Goal: Find specific page/section: Find specific page/section

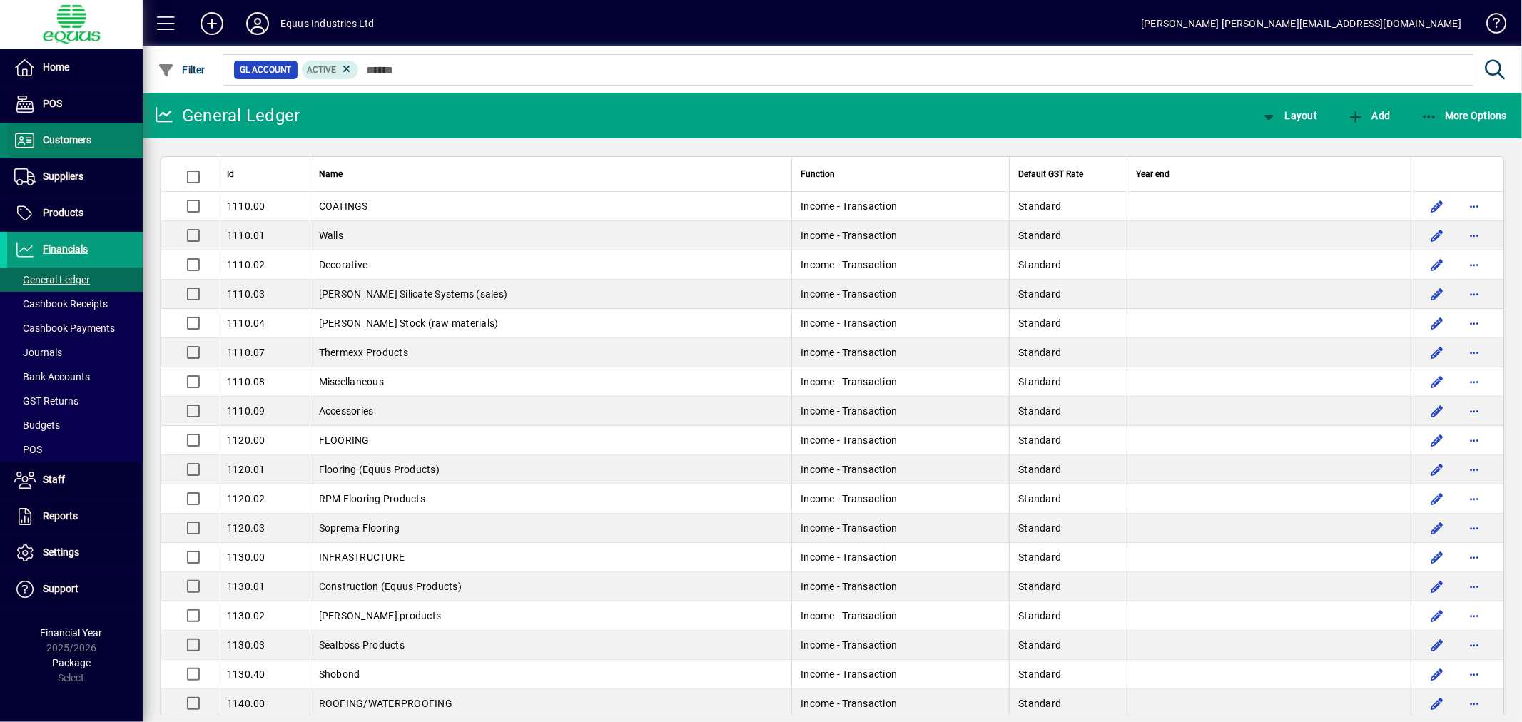
drag, startPoint x: 72, startPoint y: 375, endPoint x: 55, endPoint y: 136, distance: 239.0
click at [72, 375] on span "Bank Accounts" at bounding box center [52, 376] width 76 height 11
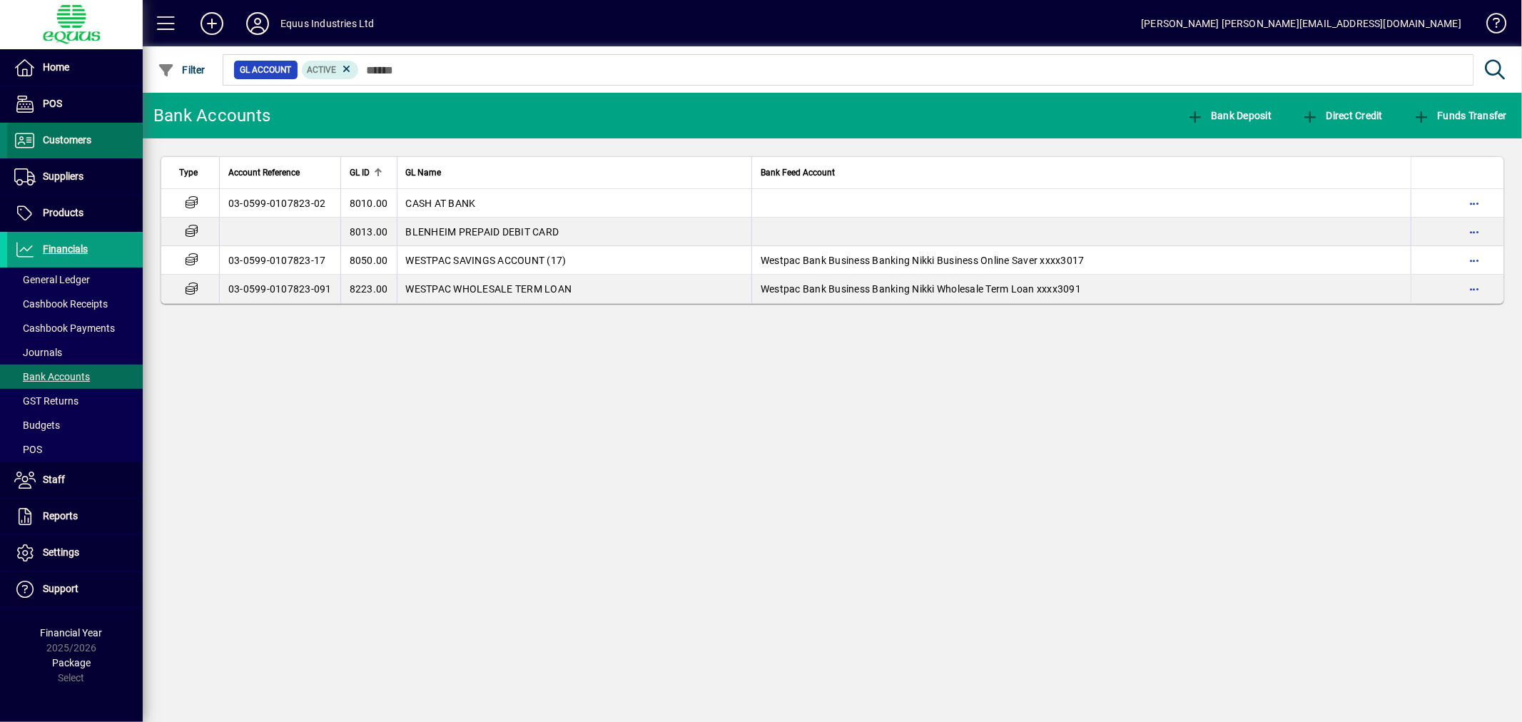
click at [55, 136] on span "Customers" at bounding box center [67, 139] width 49 height 11
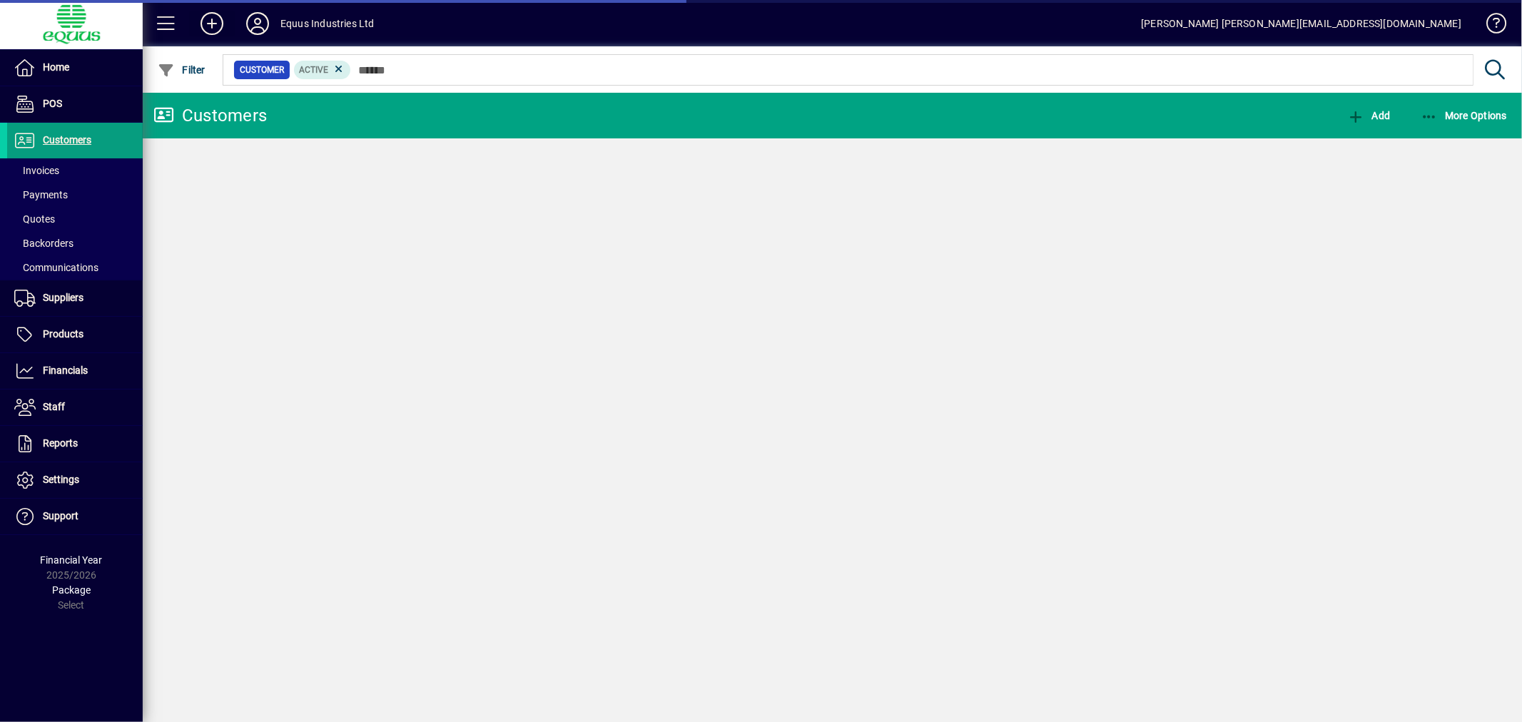
click at [45, 167] on span "Invoices" at bounding box center [36, 170] width 45 height 11
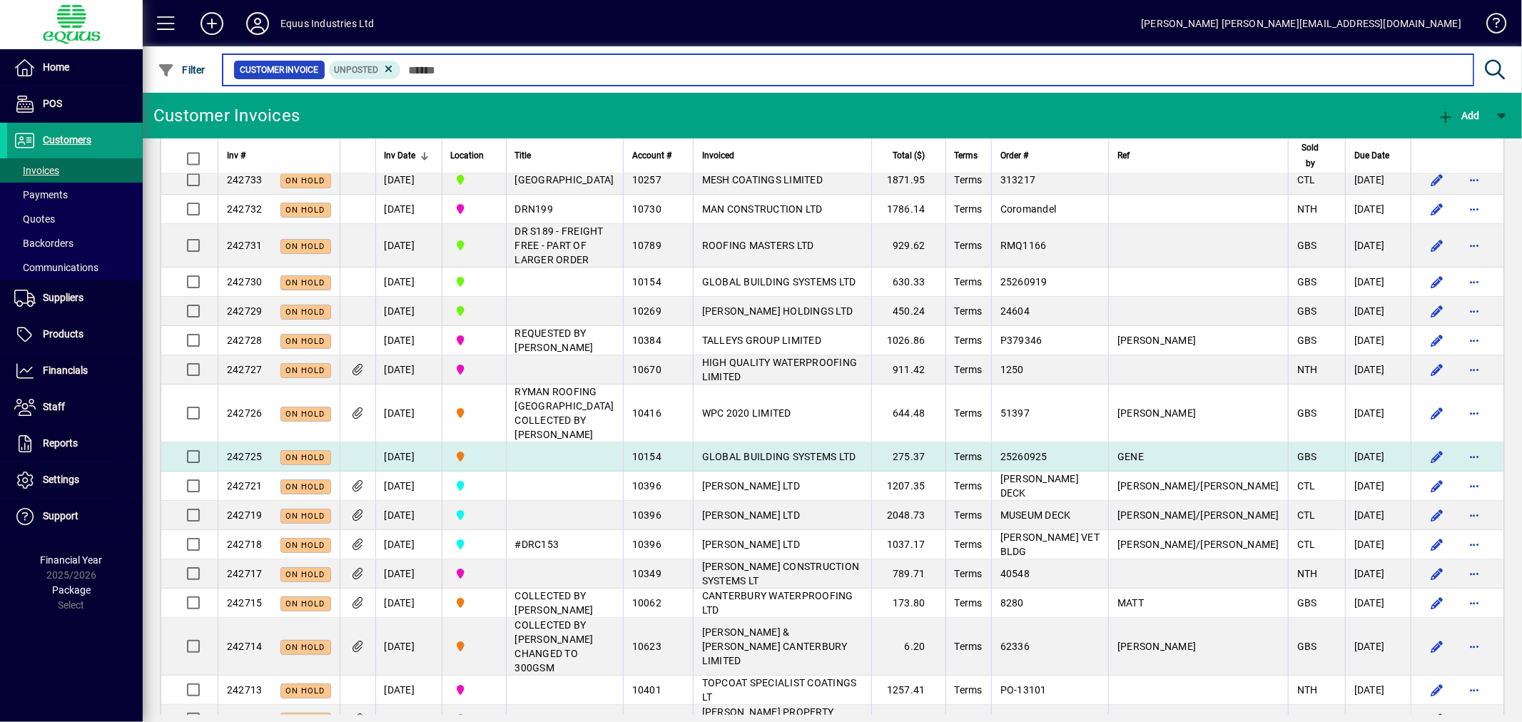
scroll to position [2510, 0]
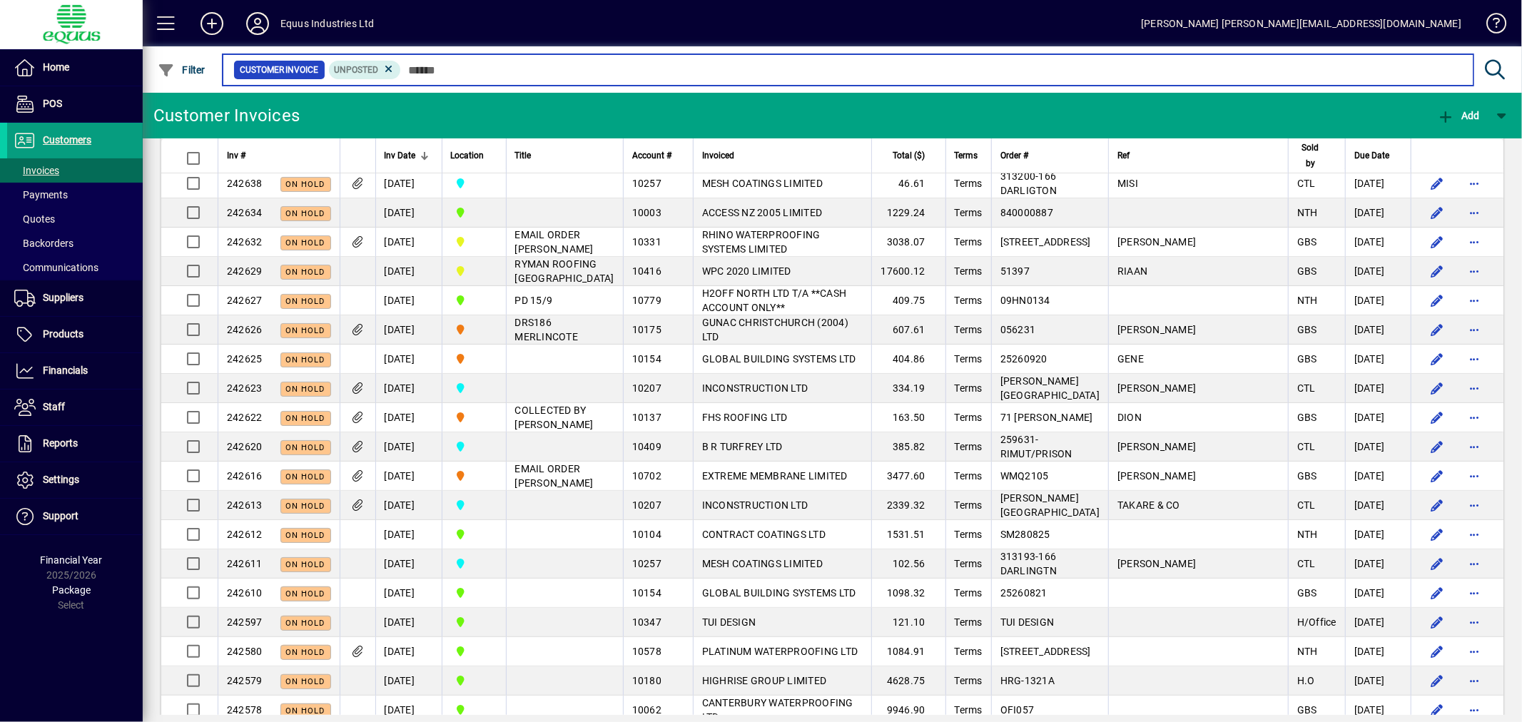
scroll to position [4730, 0]
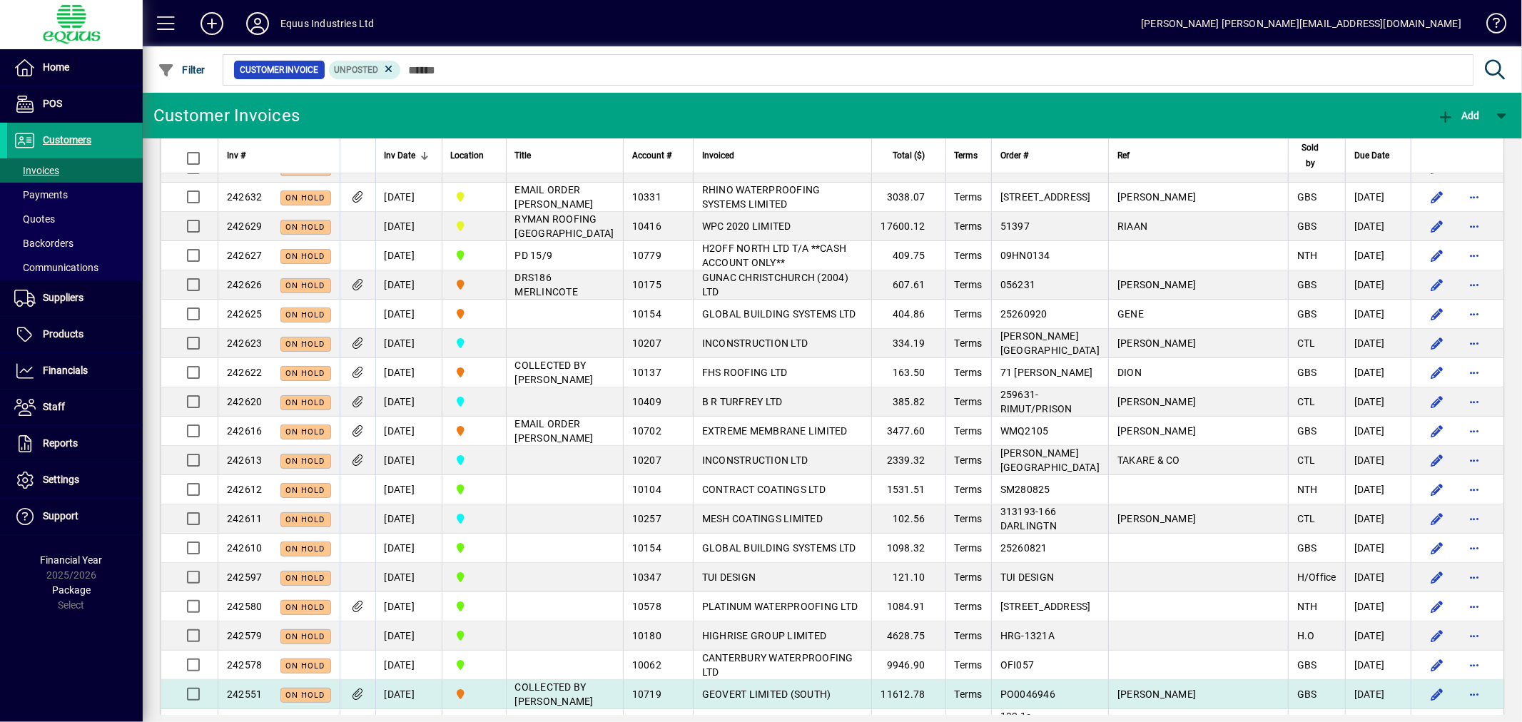
click at [760, 680] on td "GEOVERT LIMITED (SOUTH)" at bounding box center [782, 694] width 179 height 29
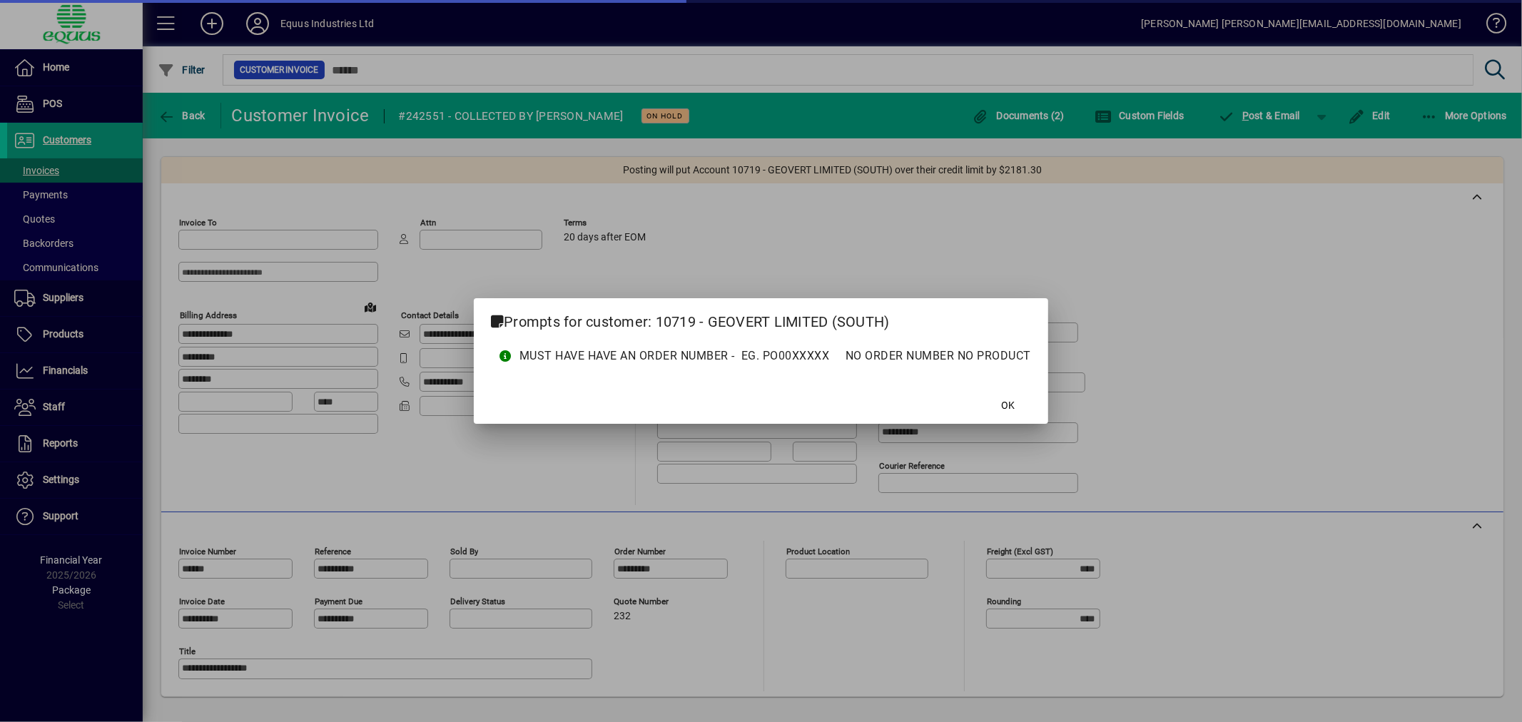
type input "**********"
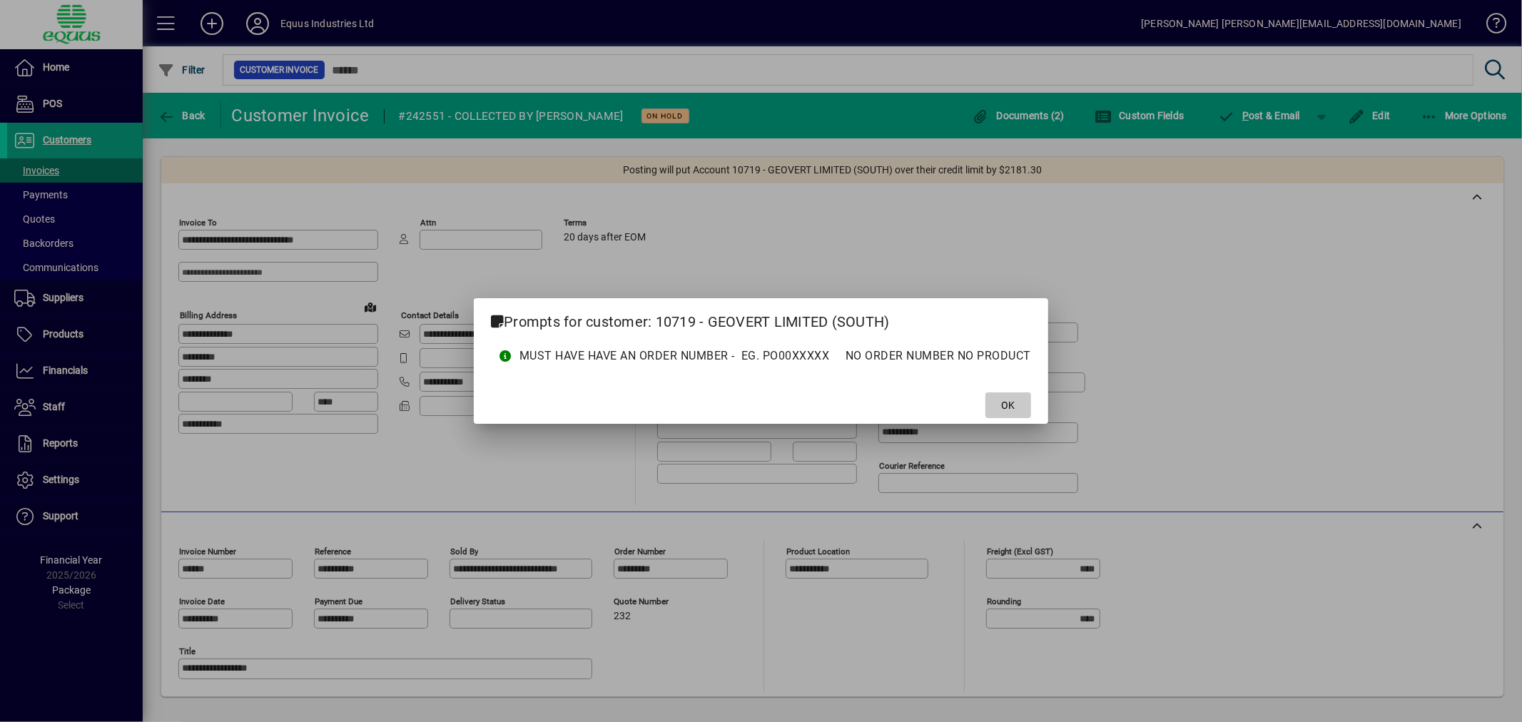
click at [1002, 402] on span at bounding box center [1009, 405] width 46 height 34
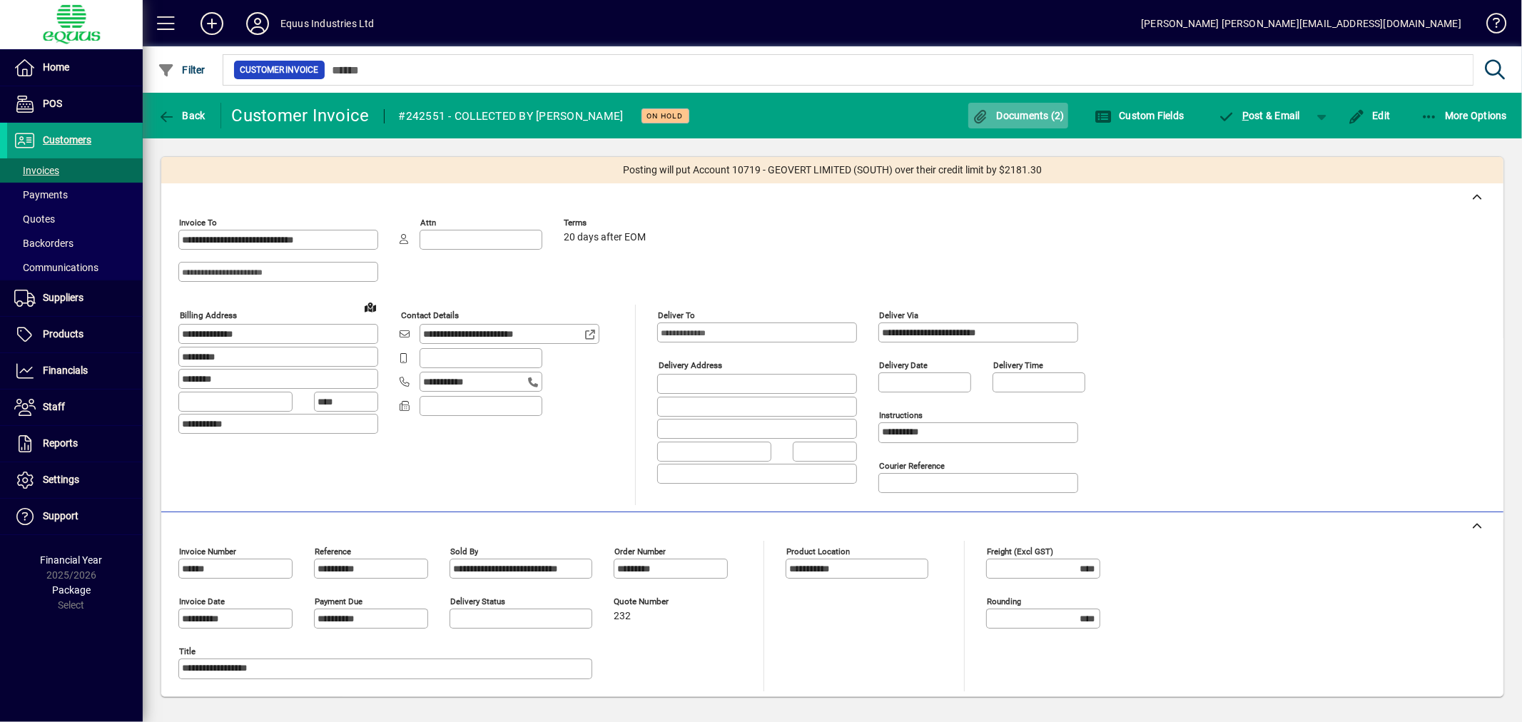
click at [1012, 111] on span "Documents (2)" at bounding box center [1018, 115] width 93 height 11
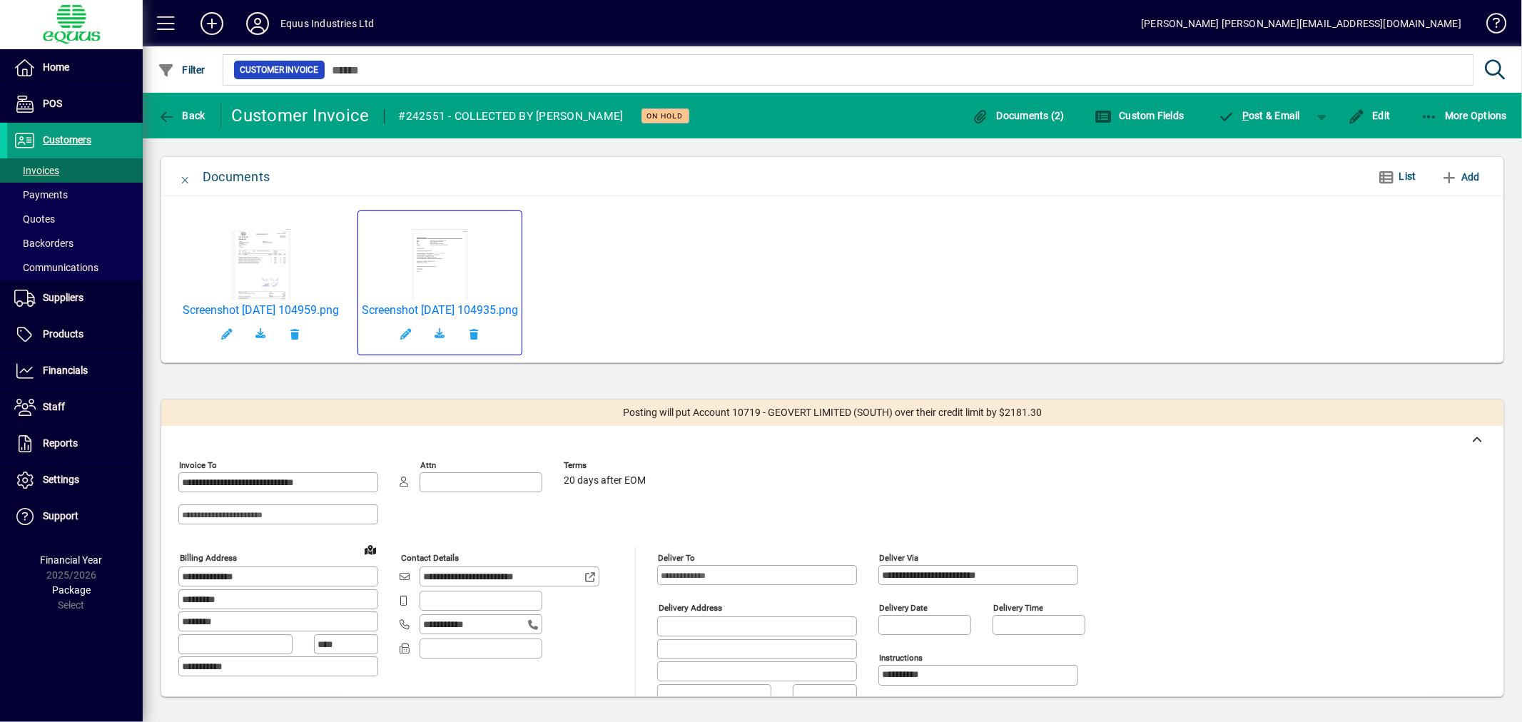
click at [471, 253] on link at bounding box center [440, 264] width 62 height 77
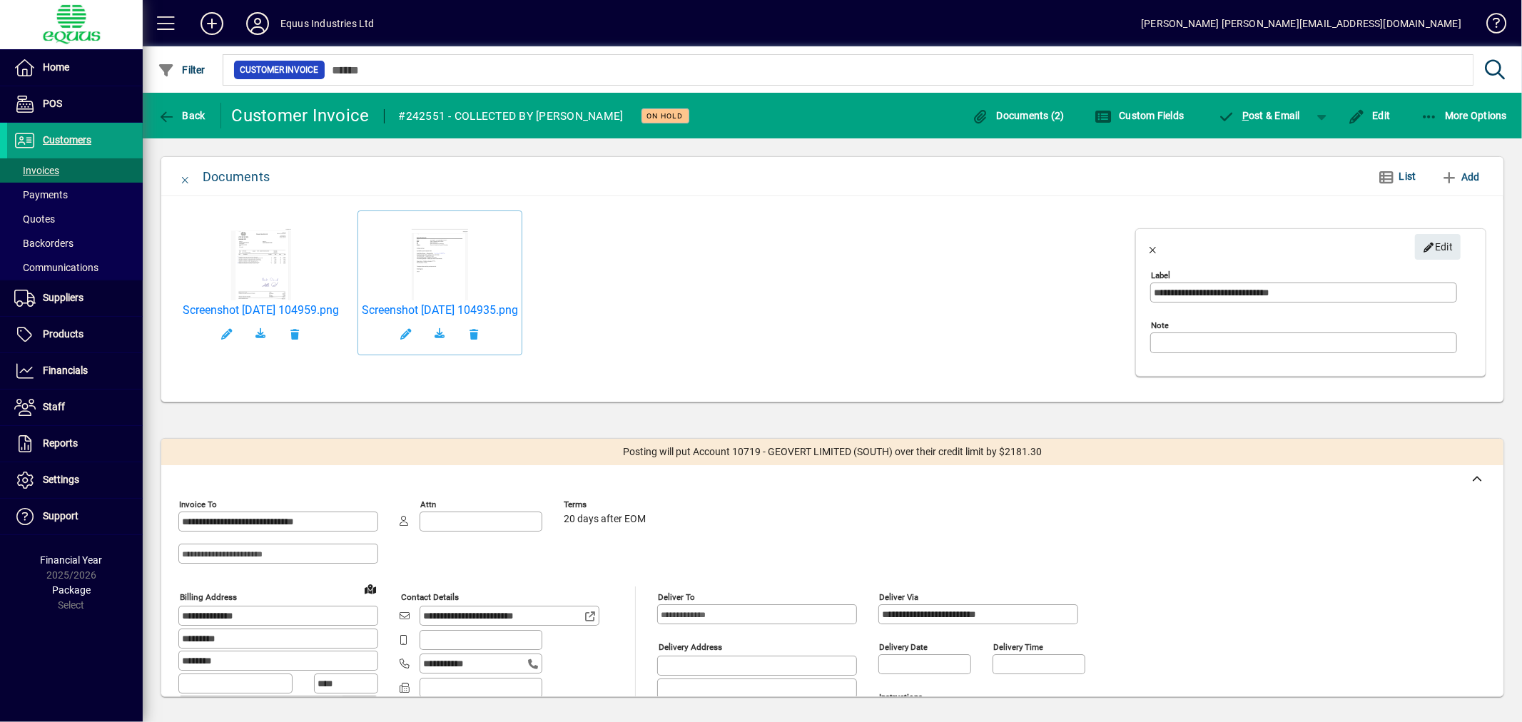
click at [174, 97] on mat-toolbar-row "Back Customer Invoice #242551 - COLLECTED BY [PERSON_NAME] On hold Documents (2…" at bounding box center [833, 116] width 1380 height 46
click at [176, 107] on span "button" at bounding box center [181, 116] width 55 height 34
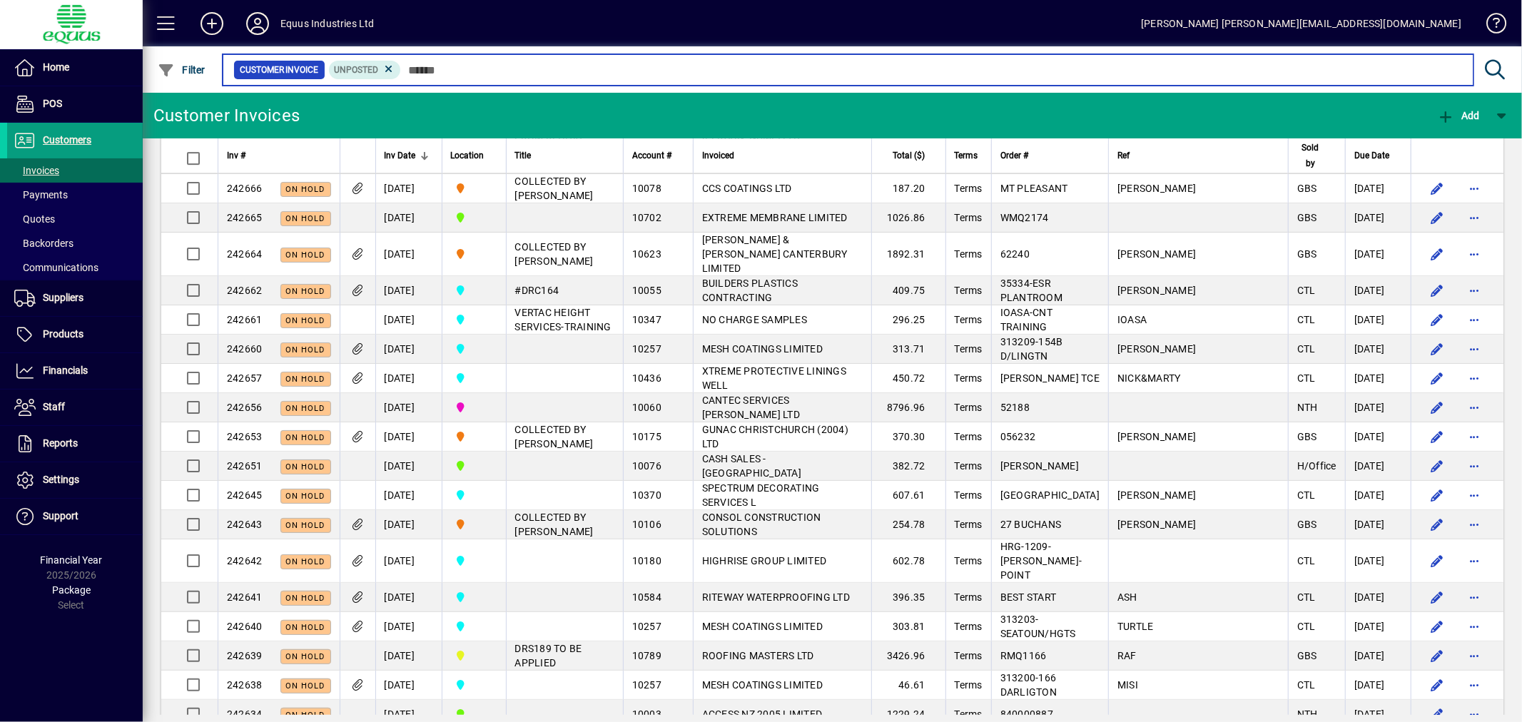
scroll to position [4933, 0]
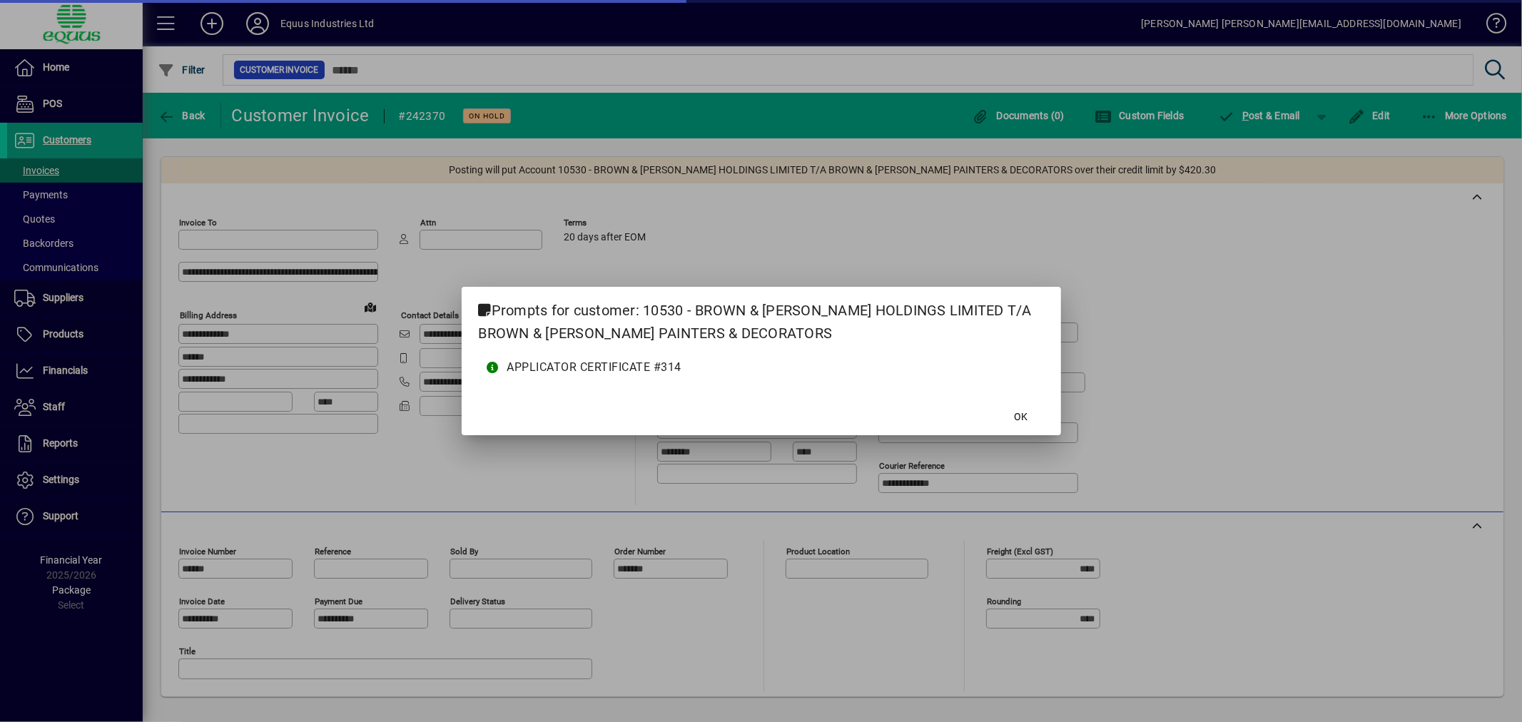
type input "**********"
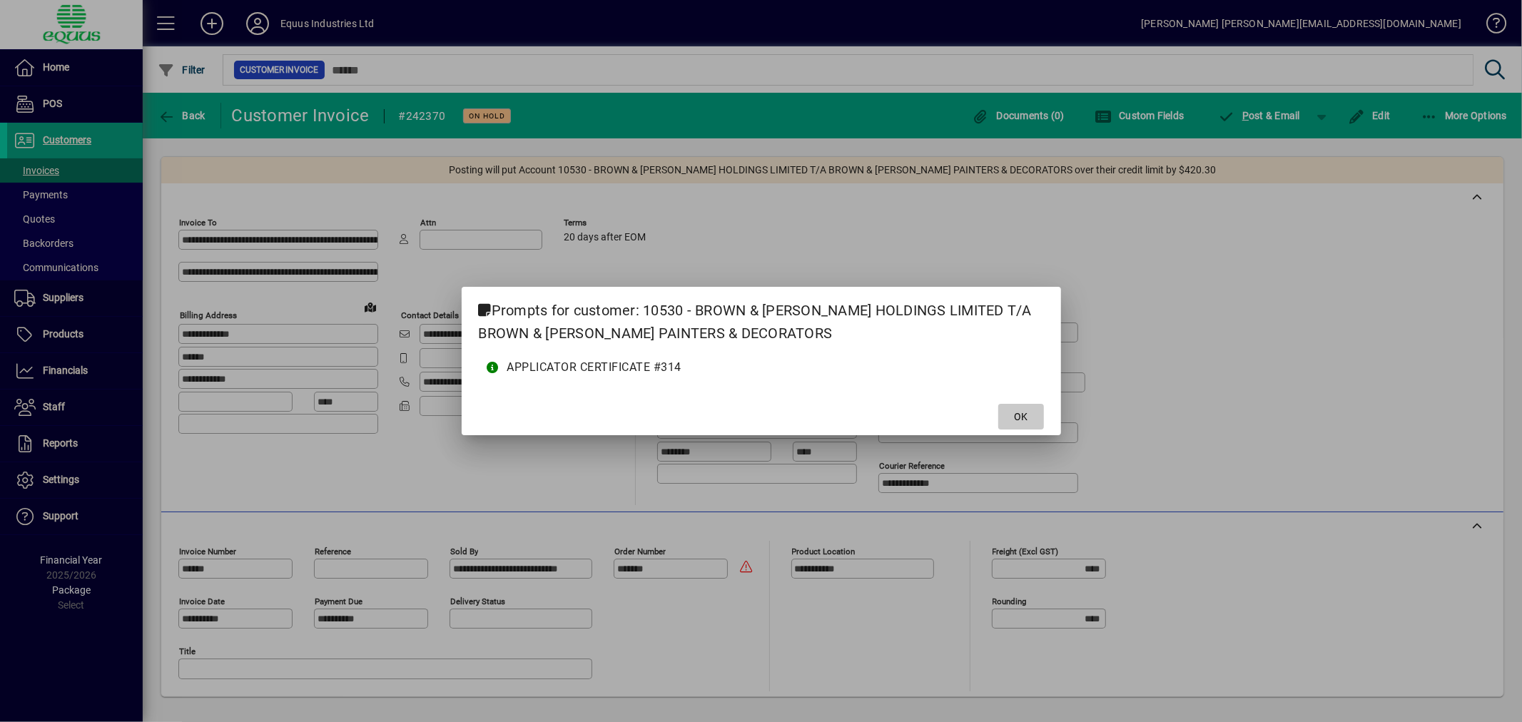
click at [1028, 419] on span at bounding box center [1022, 417] width 46 height 34
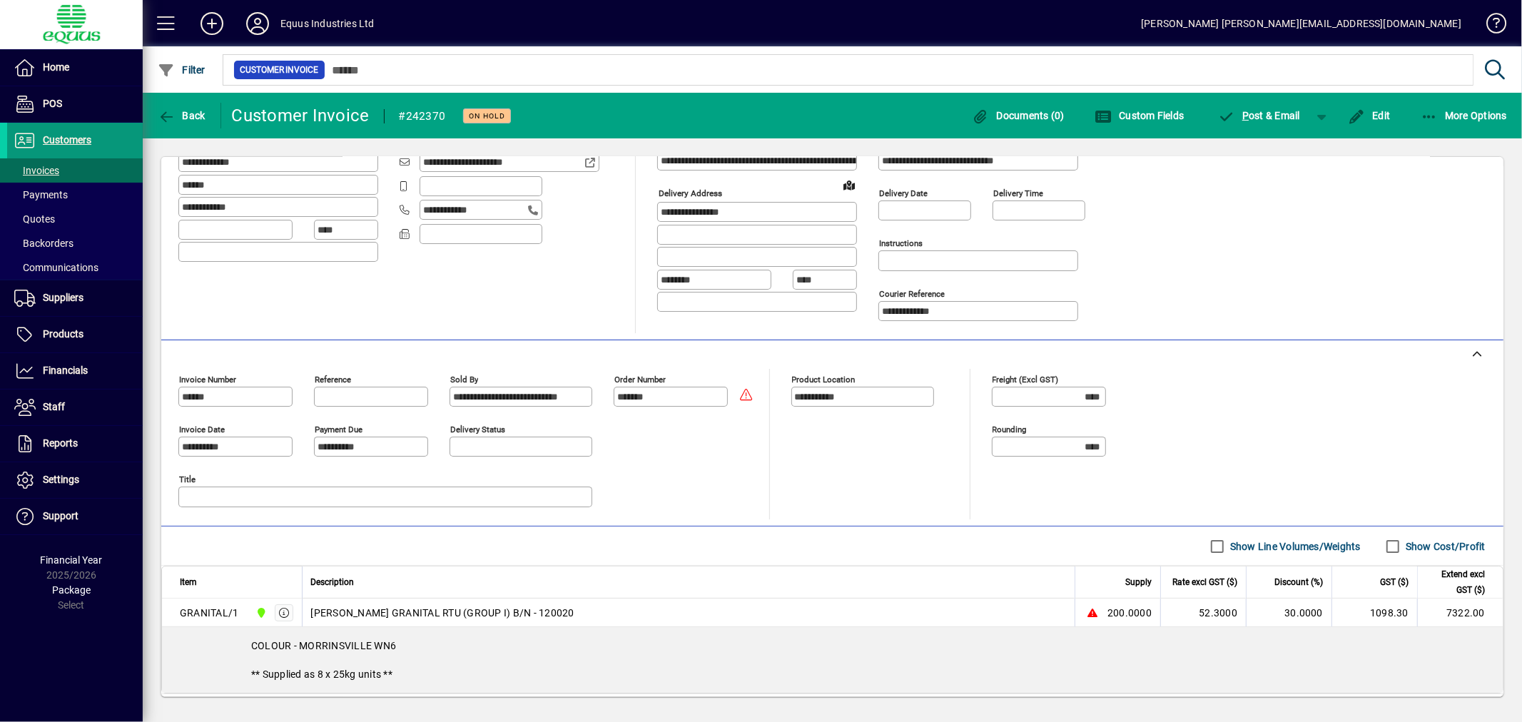
scroll to position [96, 0]
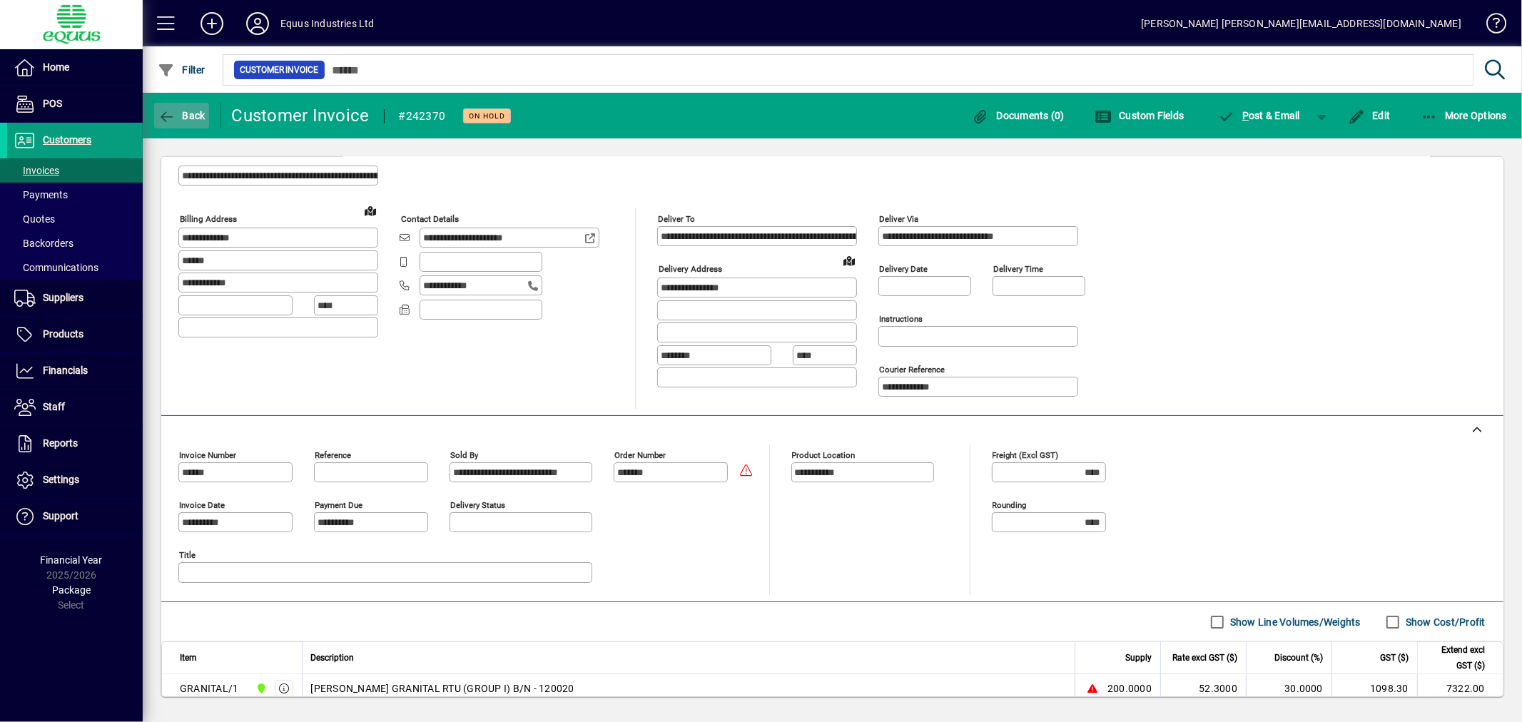
click at [189, 113] on span "Back" at bounding box center [182, 115] width 48 height 11
